Goal: Navigation & Orientation: Find specific page/section

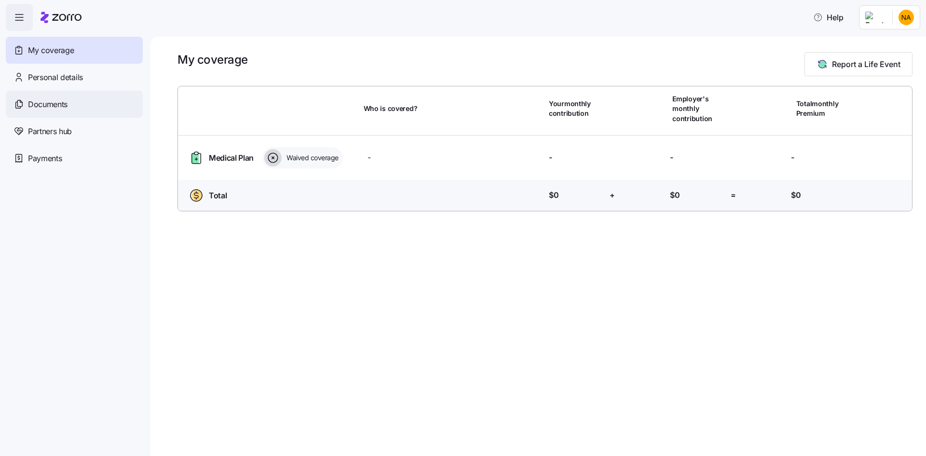
click at [73, 107] on div "Documents" at bounding box center [74, 104] width 137 height 27
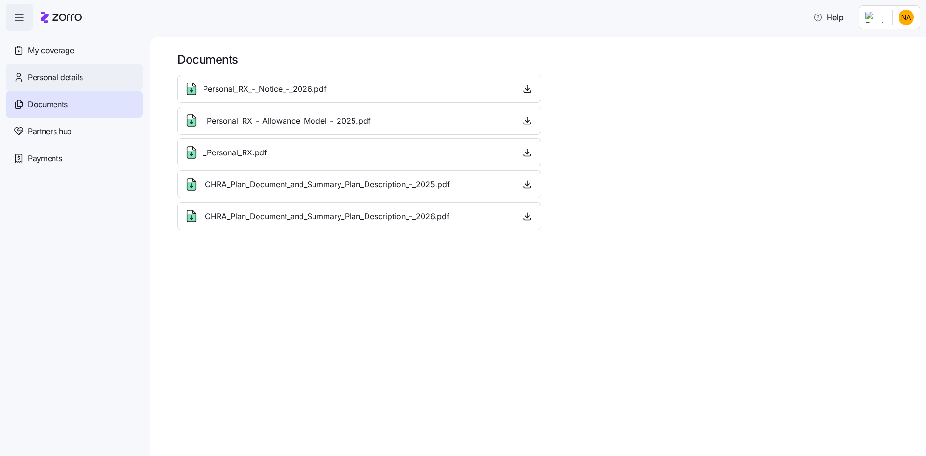
click at [91, 81] on div "Personal details" at bounding box center [74, 77] width 137 height 27
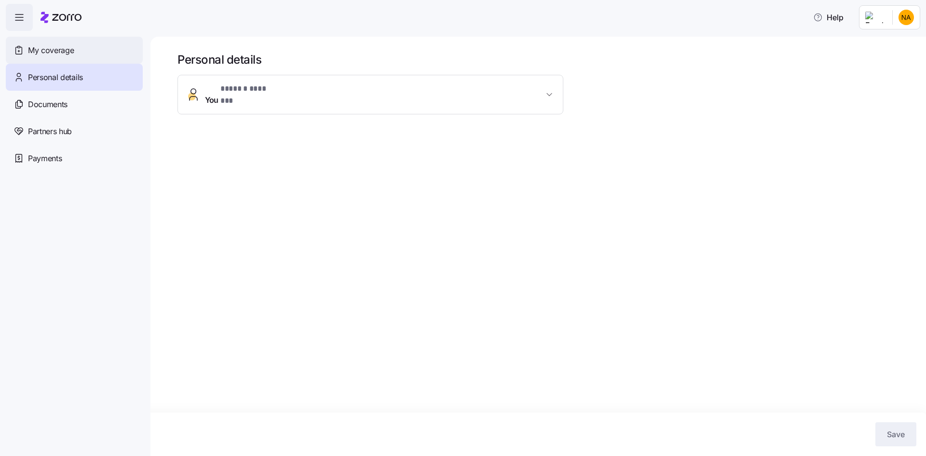
click at [101, 49] on div "My coverage" at bounding box center [74, 50] width 137 height 27
